Goal: Navigation & Orientation: Find specific page/section

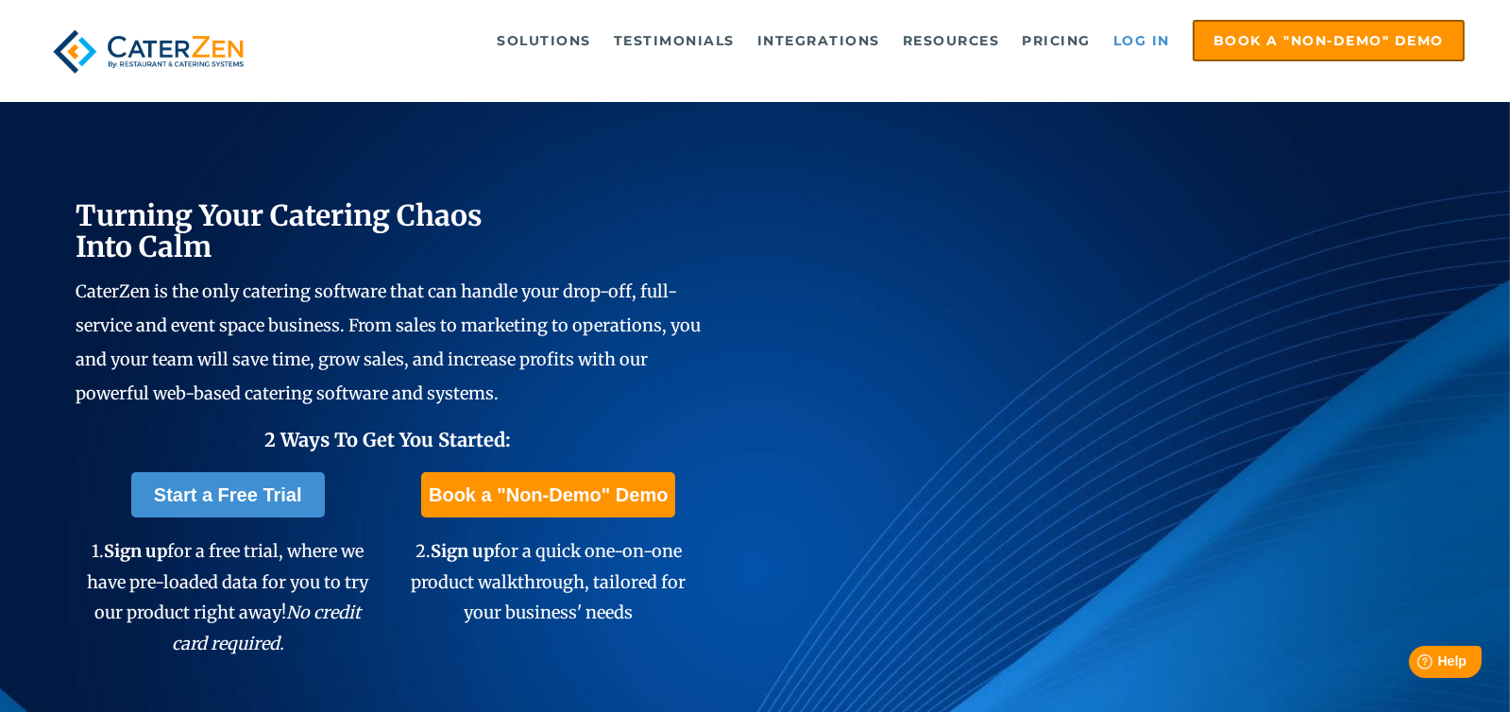
click at [1148, 39] on link "Log in" at bounding box center [1142, 41] width 76 height 38
click at [1143, 45] on link "Log in" at bounding box center [1142, 41] width 76 height 38
click at [1127, 39] on link "Log in" at bounding box center [1142, 41] width 76 height 38
click at [1150, 40] on link "Log in" at bounding box center [1142, 41] width 76 height 38
